Goal: Task Accomplishment & Management: Manage account settings

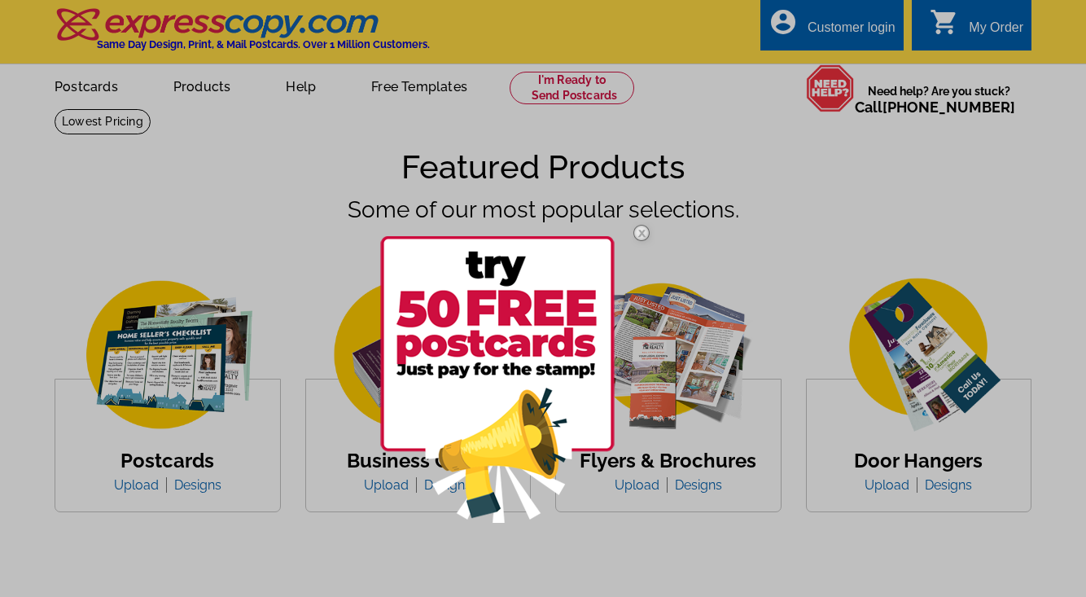
click at [851, 29] on div at bounding box center [543, 298] width 1086 height 597
click at [826, 21] on div at bounding box center [543, 298] width 1086 height 597
click at [644, 230] on img at bounding box center [641, 232] width 47 height 47
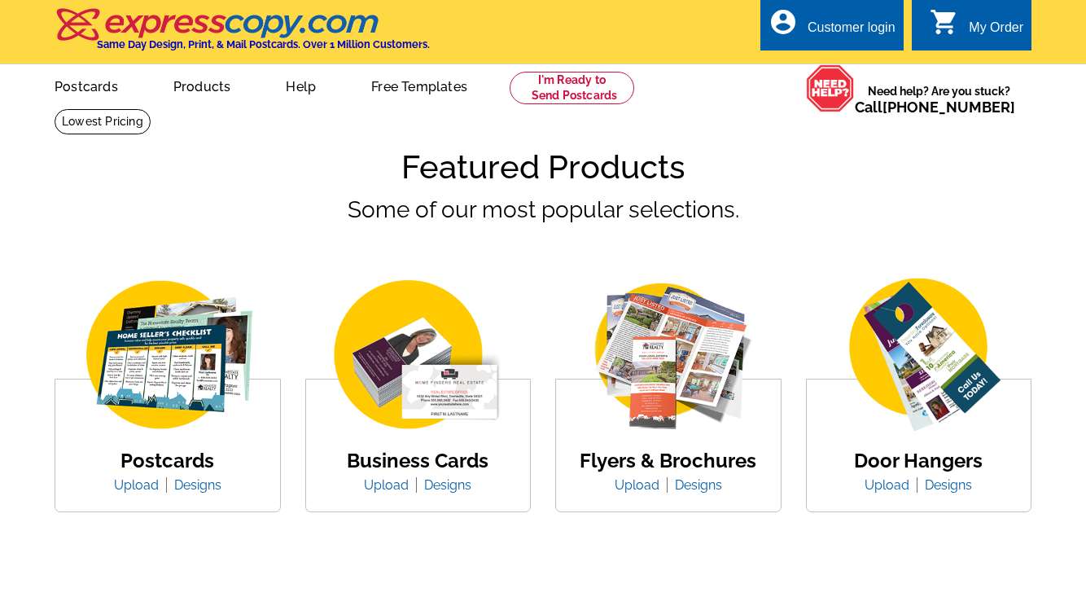
click at [854, 27] on div "Customer login" at bounding box center [852, 31] width 88 height 23
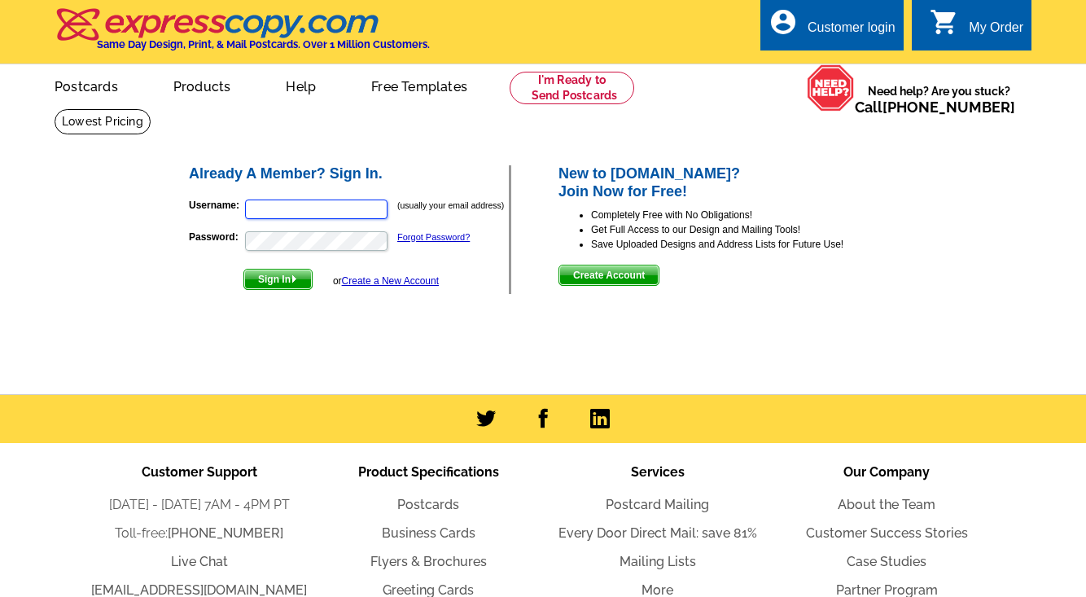
click at [311, 211] on input "Username:" at bounding box center [316, 210] width 143 height 20
drag, startPoint x: 318, startPoint y: 211, endPoint x: 179, endPoint y: 213, distance: 139.3
click at [178, 213] on div "Already A Member? Sign In. Username: WHITE7073 (usually your email address) Pas…" at bounding box center [544, 229] width 779 height 197
type input "[PERSON_NAME][EMAIL_ADDRESS][DOMAIN_NAME]"
click at [244, 269] on button "Sign In" at bounding box center [278, 279] width 69 height 21
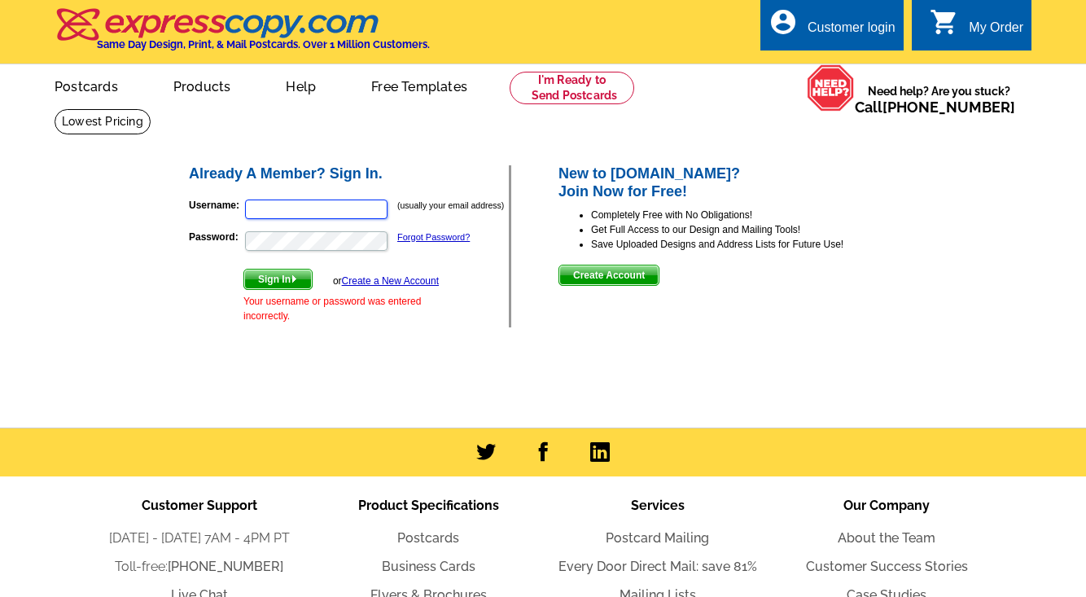
click at [301, 214] on input "Username:" at bounding box center [316, 210] width 143 height 20
type input "[PERSON_NAME][EMAIL_ADDRESS][DOMAIN_NAME]"
click at [244, 269] on button "Sign In" at bounding box center [278, 279] width 69 height 21
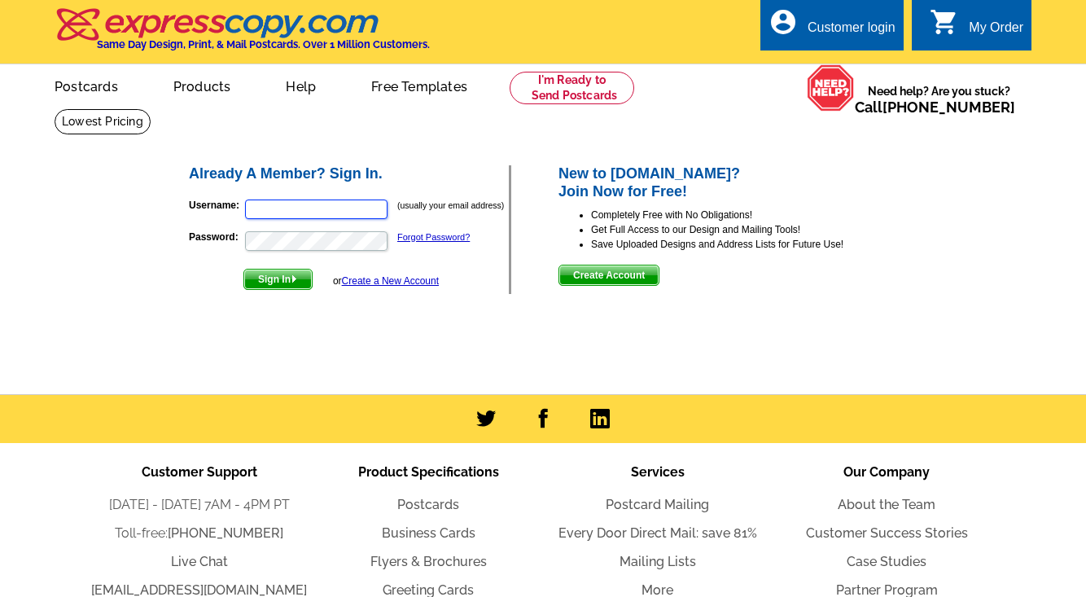
click at [328, 202] on input "Username:" at bounding box center [316, 210] width 143 height 20
type input "[PERSON_NAME][EMAIL_ADDRESS][DOMAIN_NAME]"
click at [244, 269] on button "Sign In" at bounding box center [278, 279] width 69 height 21
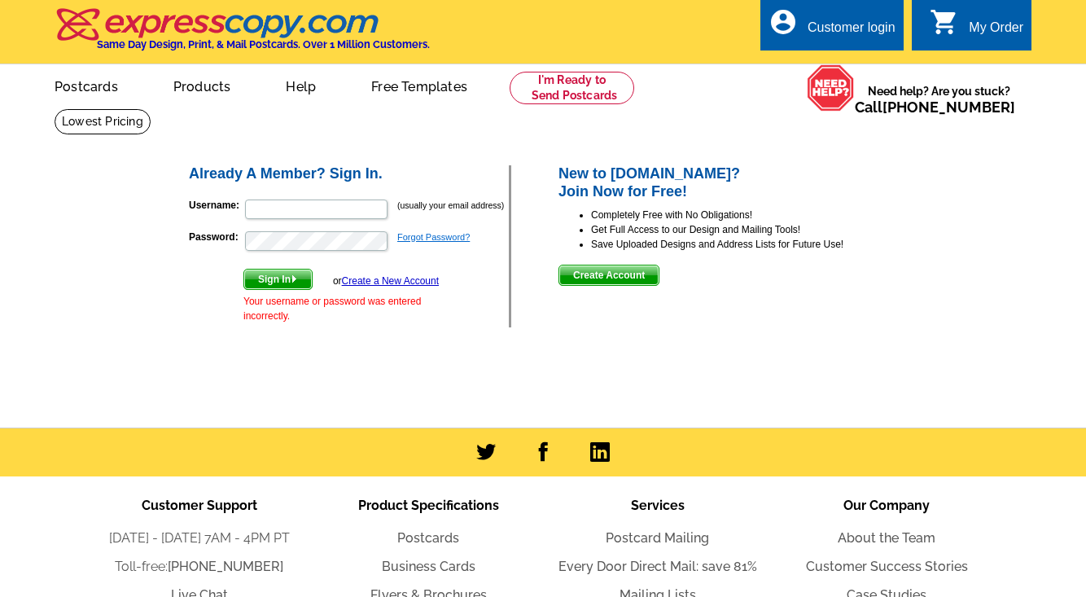
click at [415, 240] on link "Forgot Password?" at bounding box center [433, 237] width 72 height 10
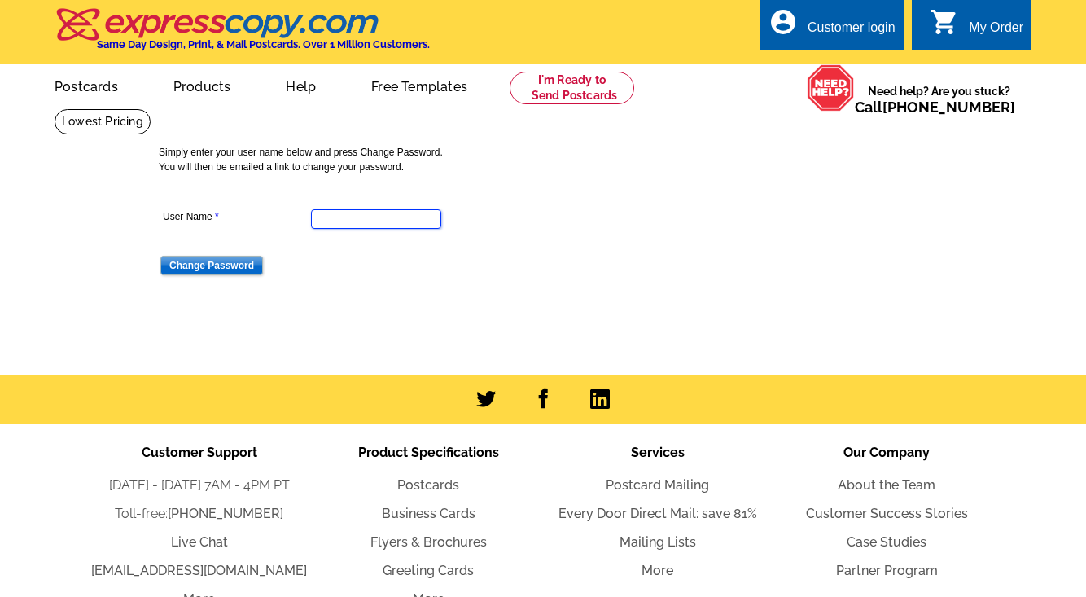
click at [339, 216] on input "User Name" at bounding box center [376, 219] width 130 height 20
type input "[PERSON_NAME][EMAIL_ADDRESS][DOMAIN_NAME]"
click at [235, 270] on input "Change Password" at bounding box center [211, 266] width 103 height 20
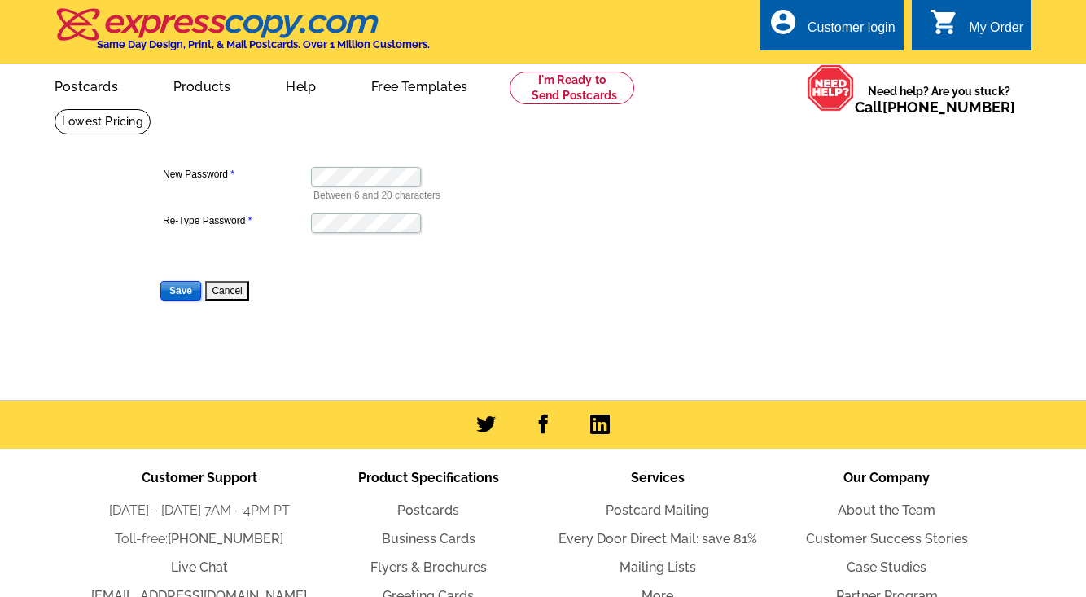
click at [181, 289] on input "Save" at bounding box center [180, 291] width 41 height 20
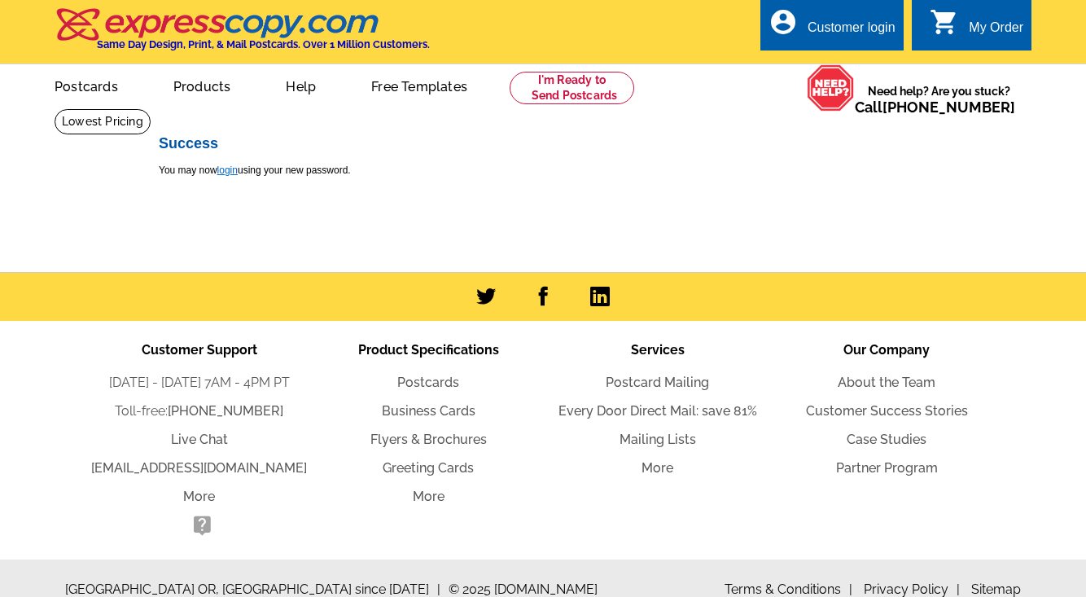
click at [230, 173] on link "login" at bounding box center [227, 170] width 20 height 11
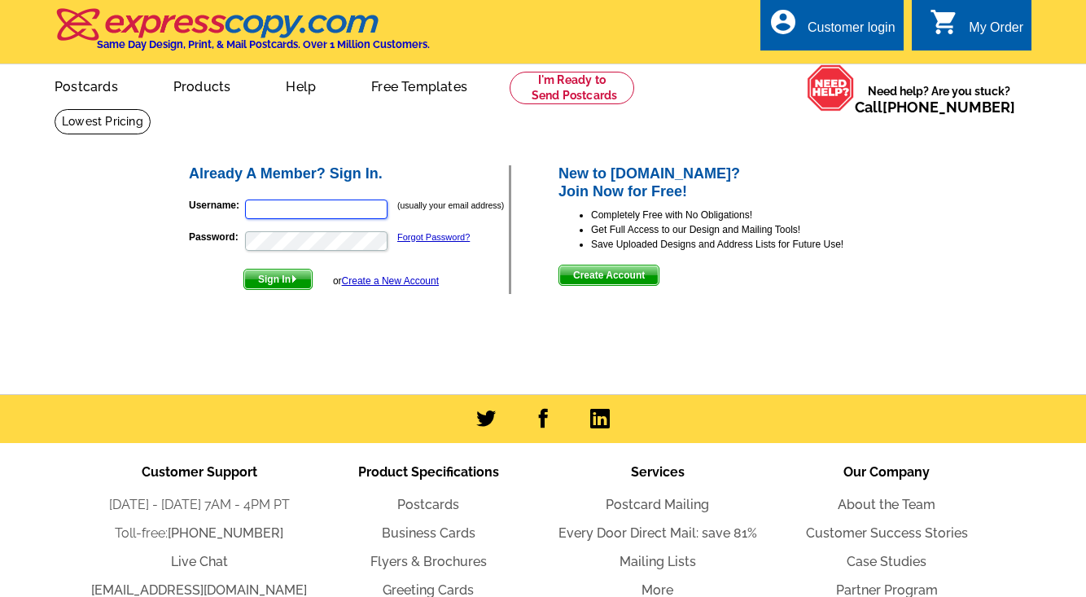
click at [268, 207] on input "Username:" at bounding box center [316, 210] width 143 height 20
type input "[PERSON_NAME][EMAIL_ADDRESS][DOMAIN_NAME]"
click at [244, 269] on button "Sign In" at bounding box center [278, 279] width 69 height 21
